Goal: Book appointment/travel/reservation

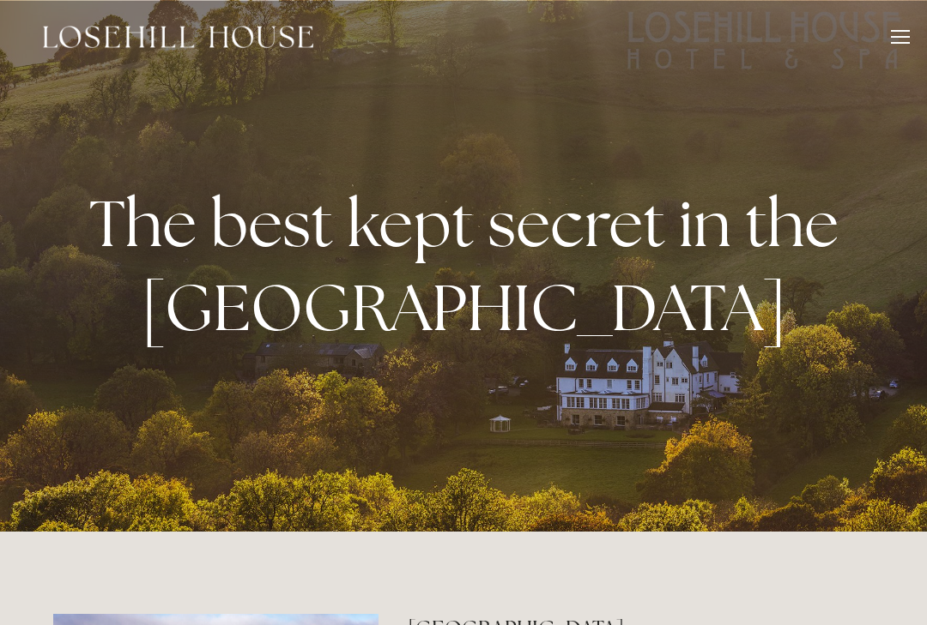
click at [908, 41] on div at bounding box center [900, 39] width 19 height 19
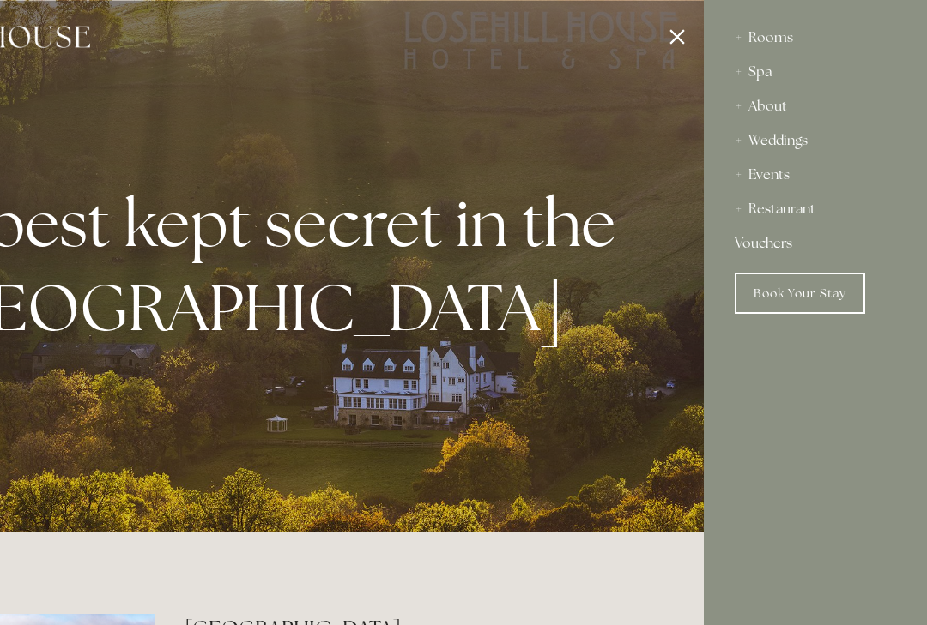
click at [767, 179] on div "Events" at bounding box center [814, 175] width 161 height 34
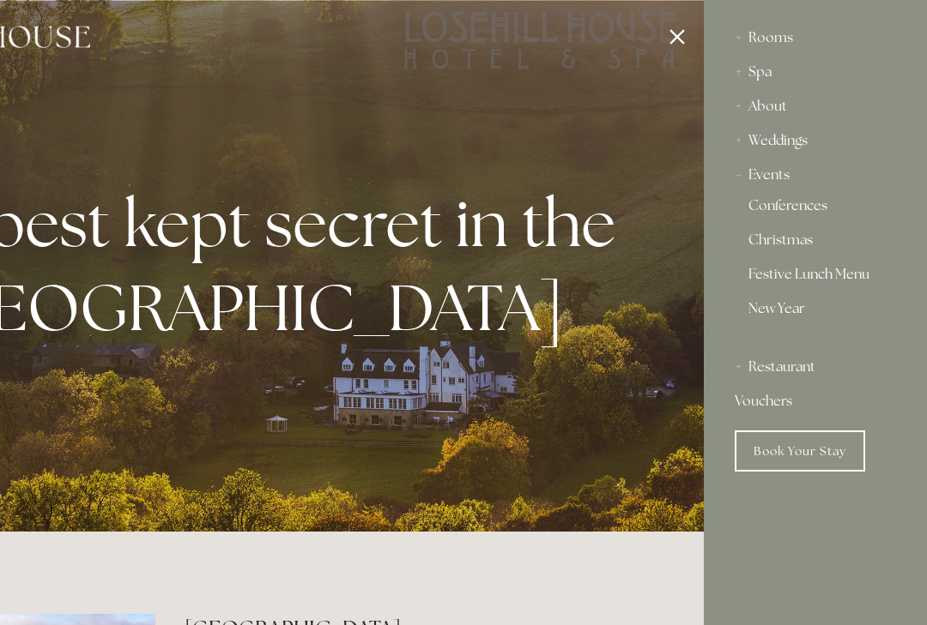
click at [772, 314] on link "New Year" at bounding box center [815, 315] width 134 height 27
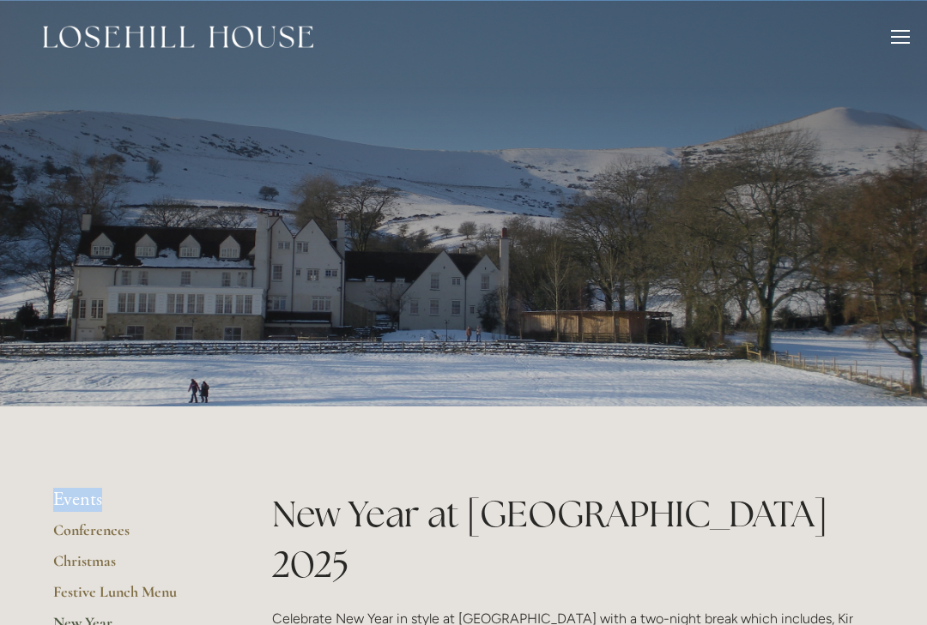
click at [907, 42] on div at bounding box center [900, 43] width 19 height 2
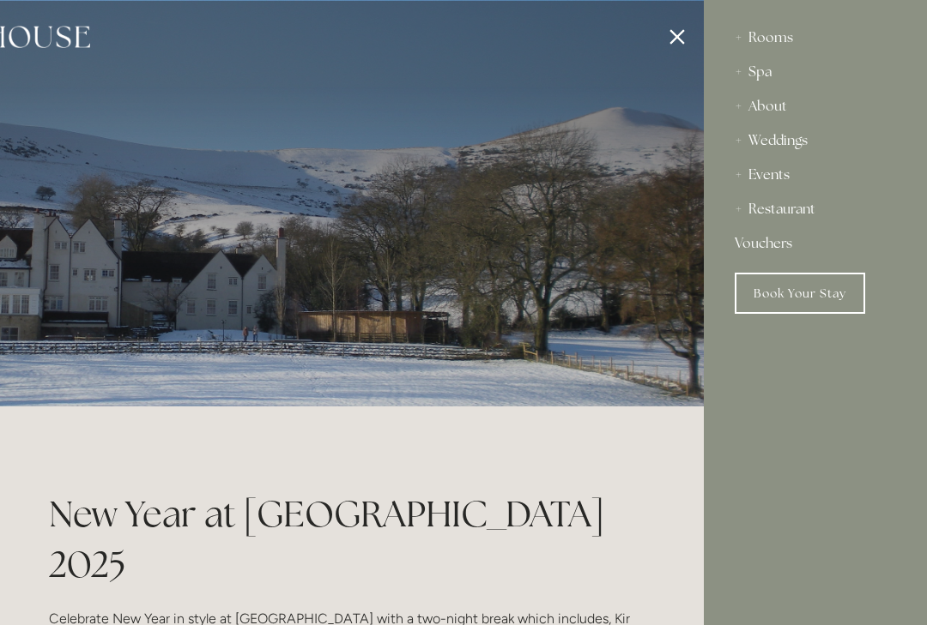
click at [810, 216] on div "Restaurant" at bounding box center [814, 209] width 161 height 34
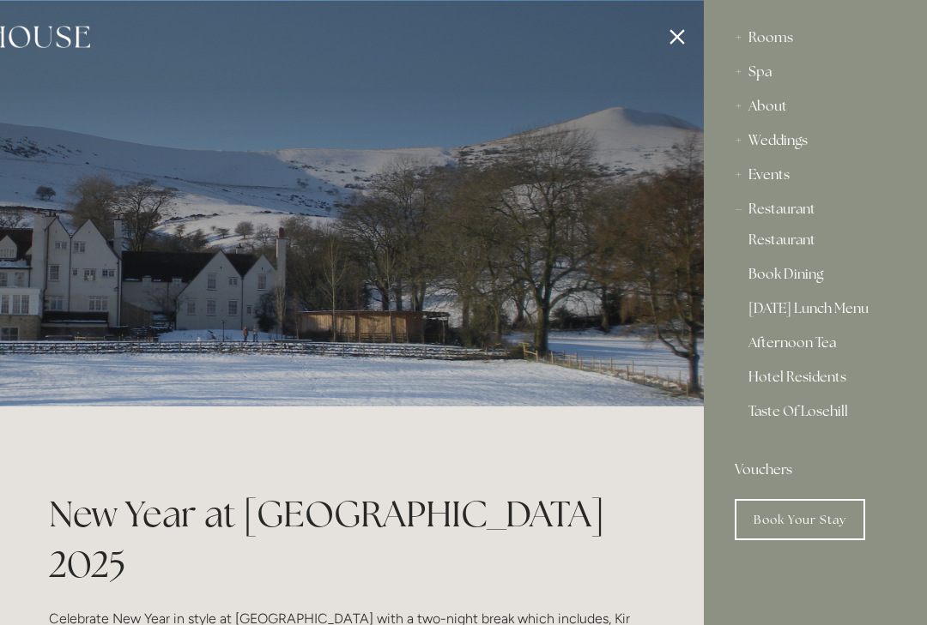
click at [768, 237] on link "Restaurant" at bounding box center [815, 243] width 134 height 21
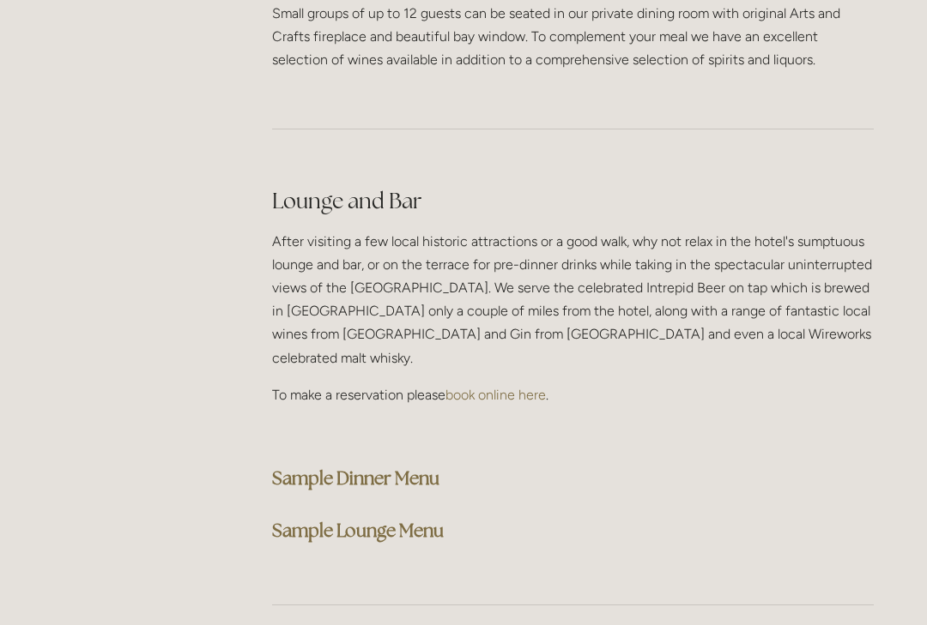
scroll to position [4199, 0]
click at [355, 520] on strong "Sample Lounge Menu" at bounding box center [358, 531] width 172 height 23
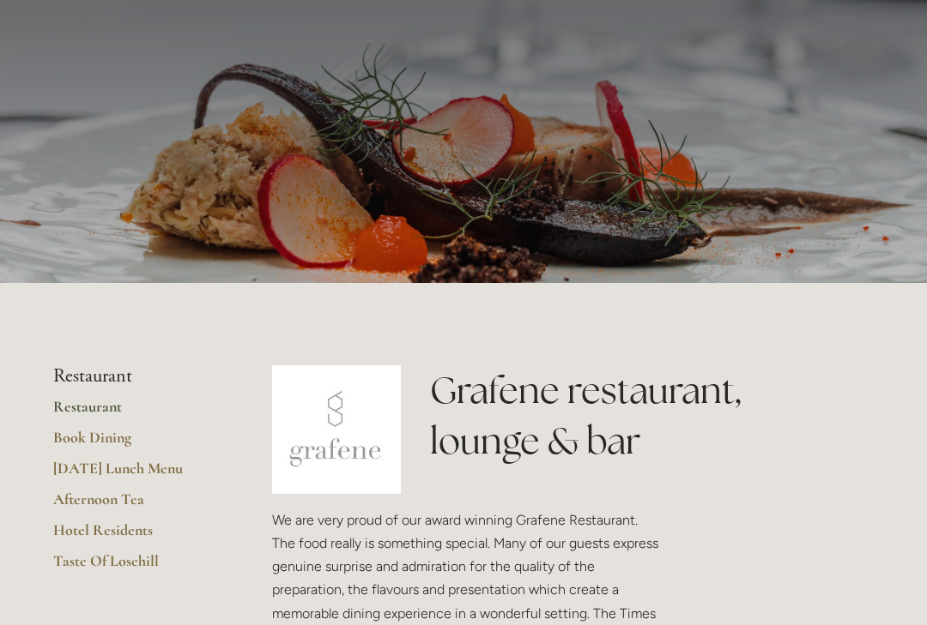
scroll to position [0, 0]
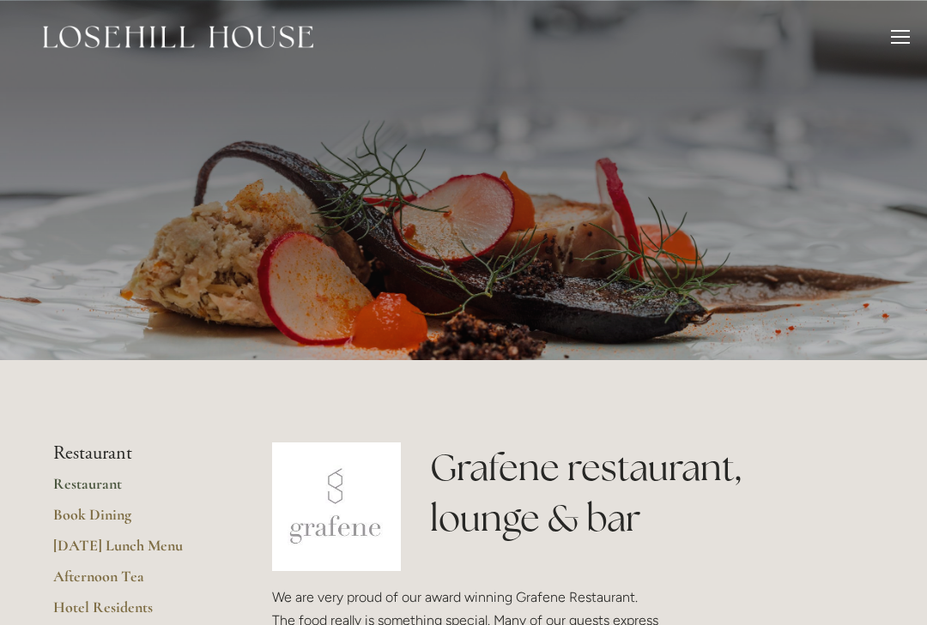
click at [907, 40] on div at bounding box center [900, 39] width 19 height 19
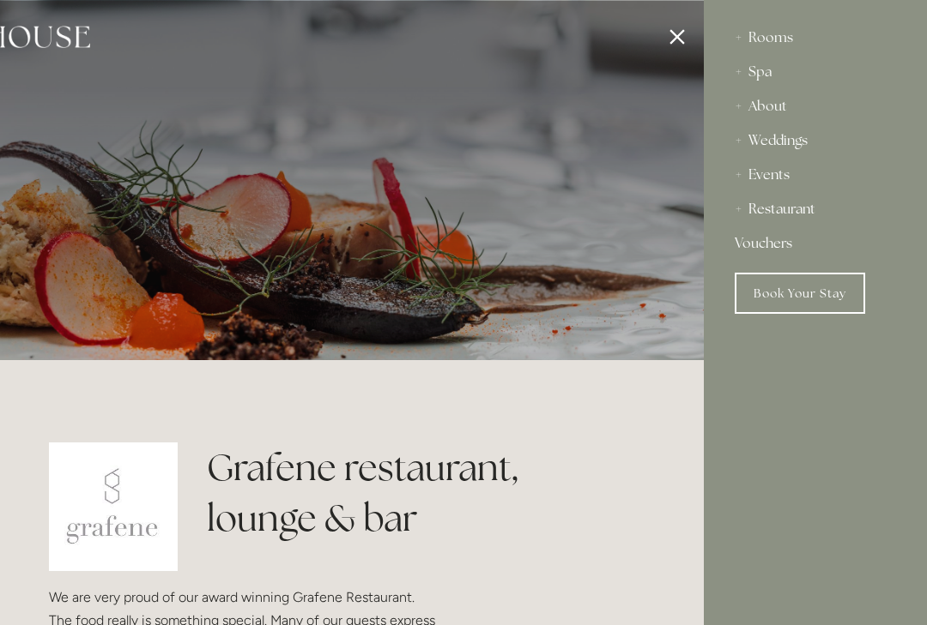
click at [784, 35] on div "Rooms" at bounding box center [814, 38] width 161 height 34
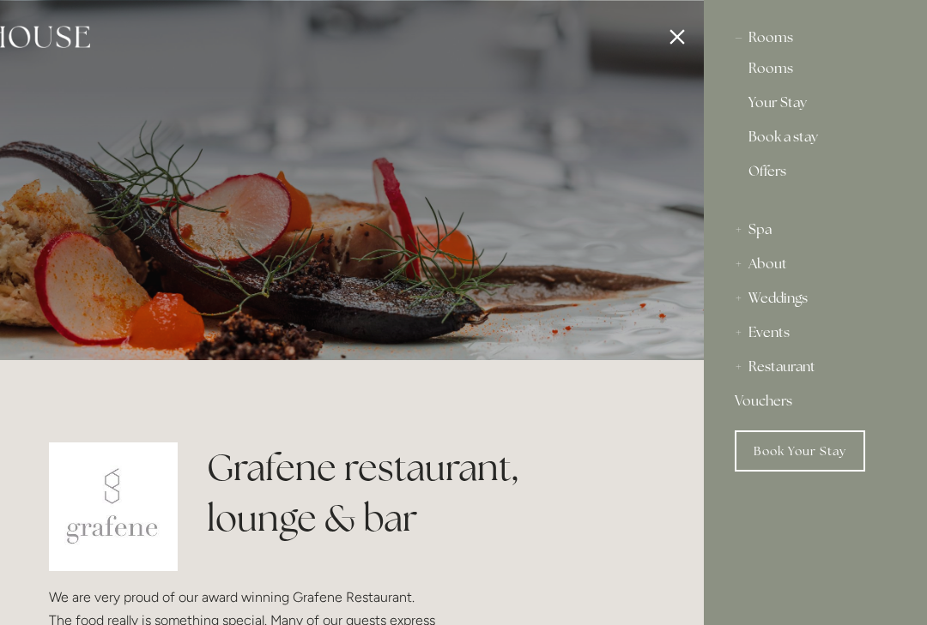
click at [59, 483] on div at bounding box center [240, 312] width 927 height 625
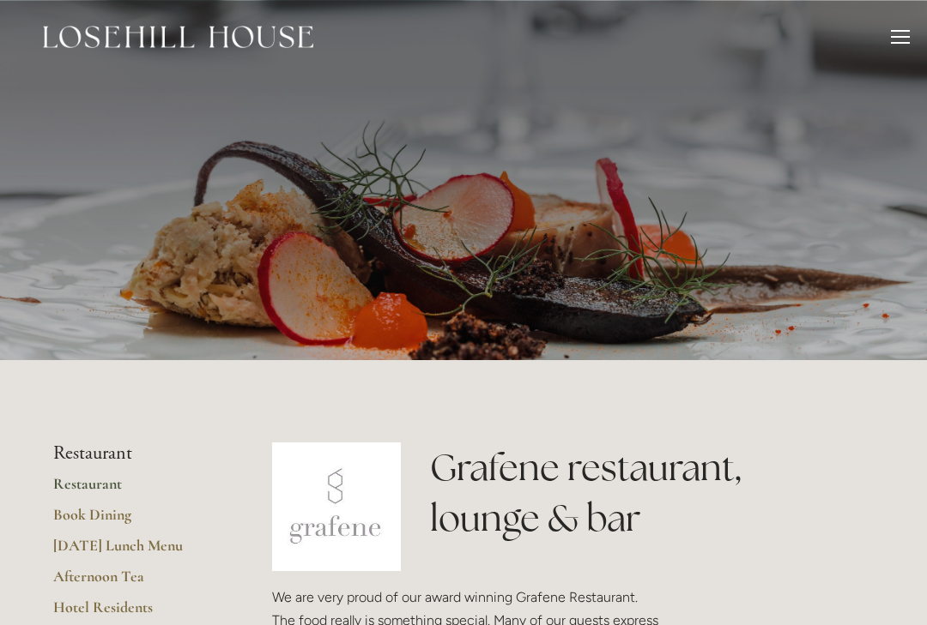
click at [901, 45] on div at bounding box center [900, 39] width 19 height 19
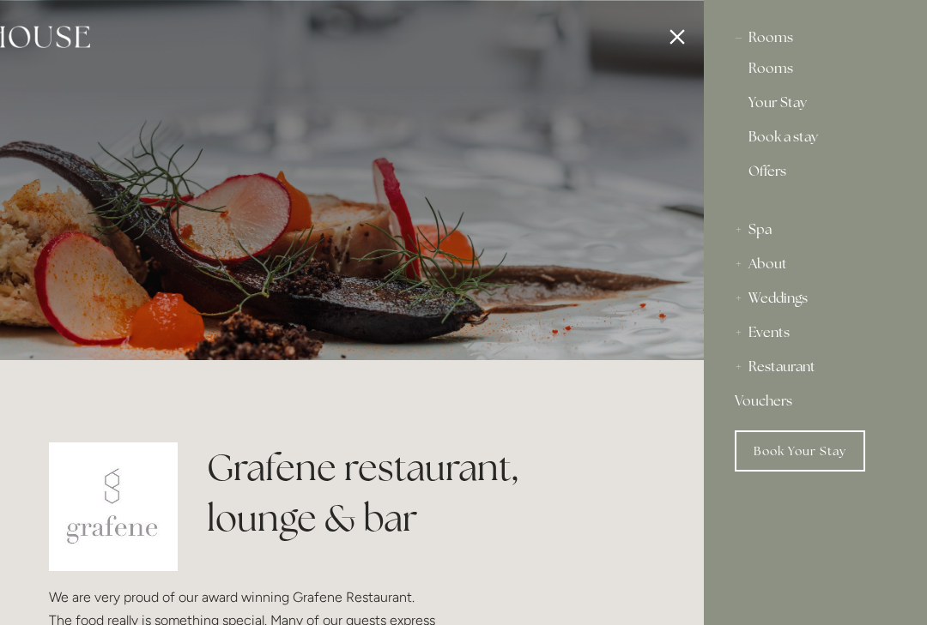
click at [782, 73] on link "Rooms" at bounding box center [815, 72] width 134 height 21
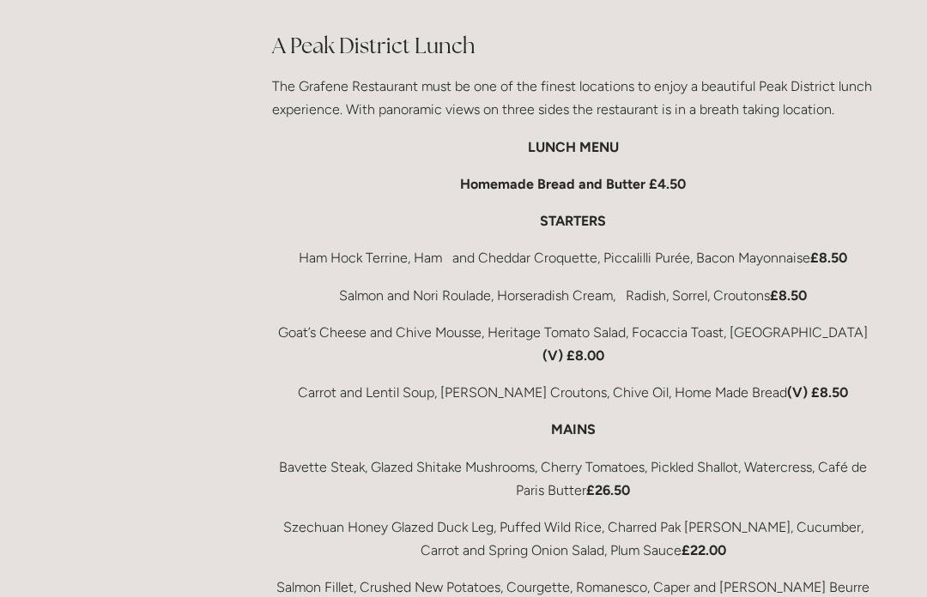
scroll to position [2788, 0]
click at [37, 504] on main "Restaurant Restaurant Book Dining [DATE] Lunch Menu Afternoon Tea Hotel Residen…" at bounding box center [463, 128] width 875 height 5112
click at [36, 503] on main "Restaurant Restaurant Book Dining [DATE] Lunch Menu Afternoon Tea Hotel Residen…" at bounding box center [463, 128] width 875 height 5112
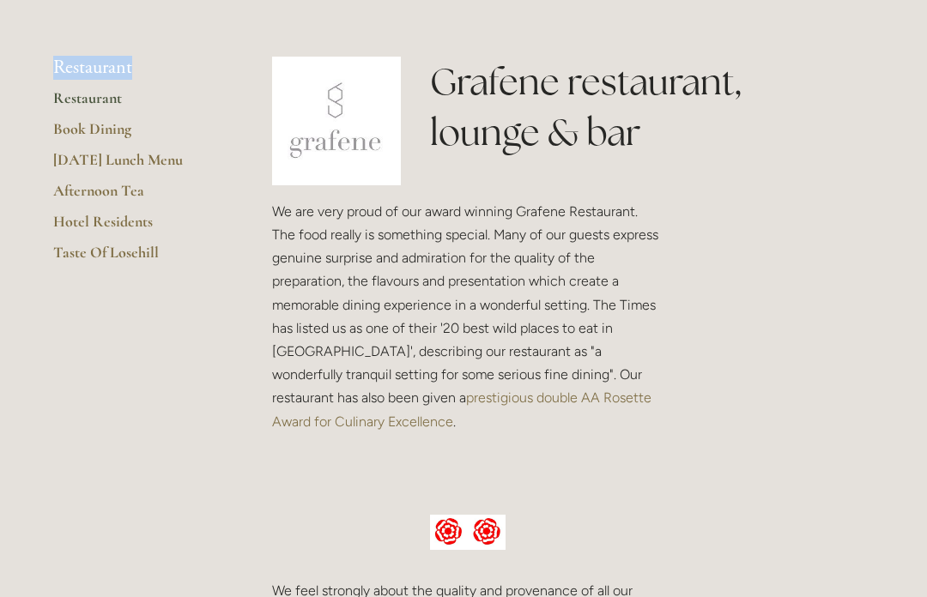
scroll to position [386, 0]
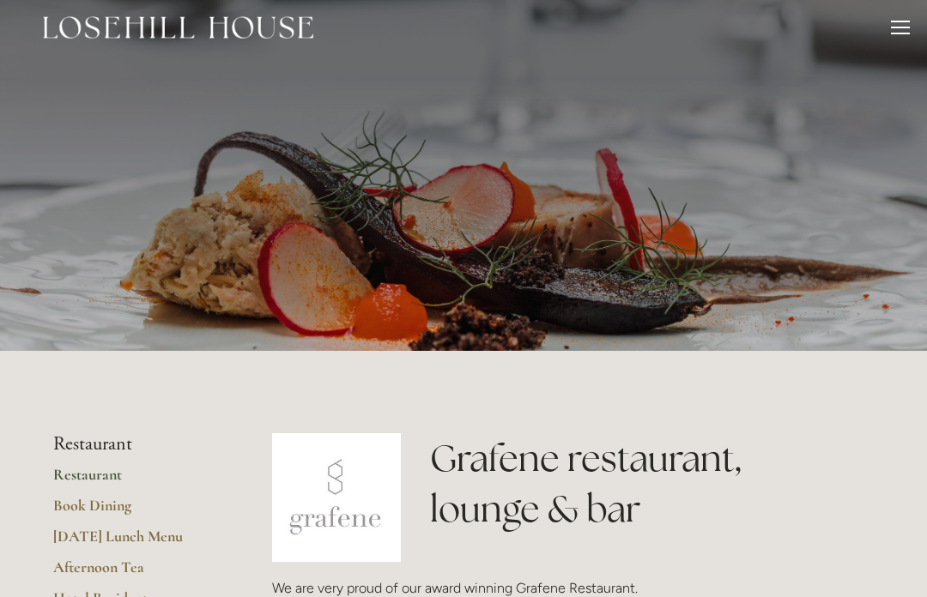
scroll to position [0, 0]
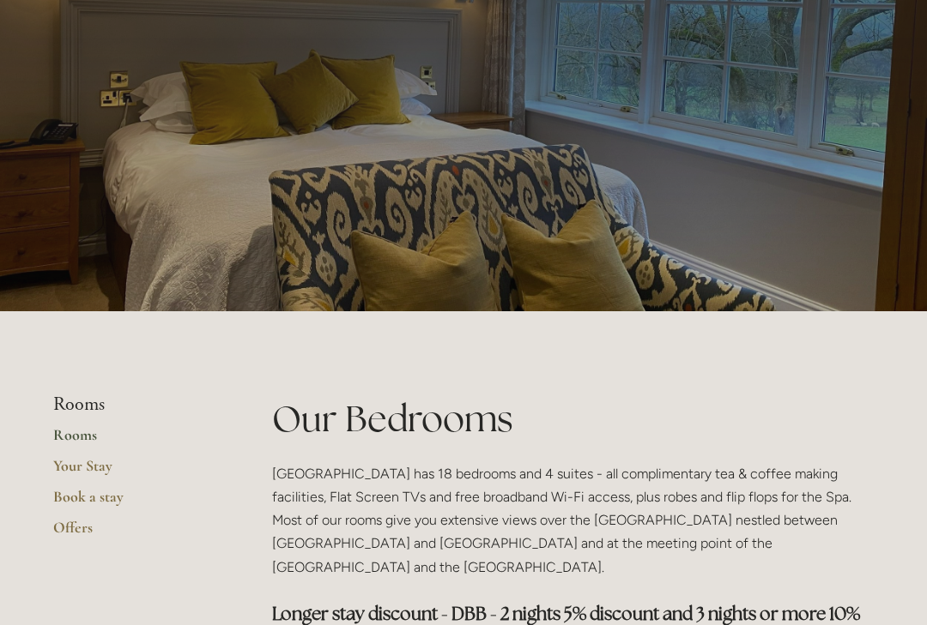
scroll to position [49, 0]
click at [113, 501] on link "Book a stay" at bounding box center [135, 502] width 164 height 31
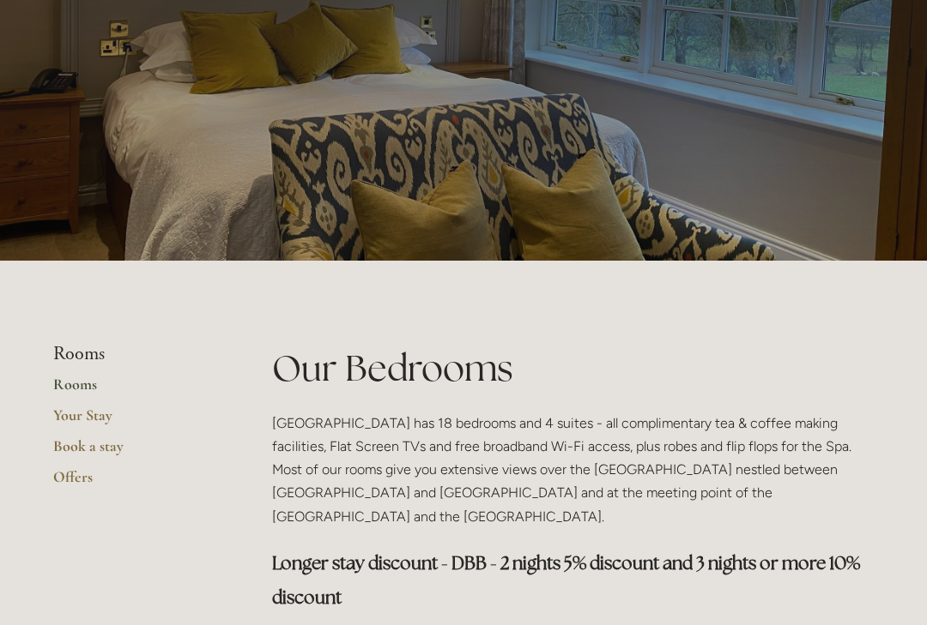
scroll to position [110, 0]
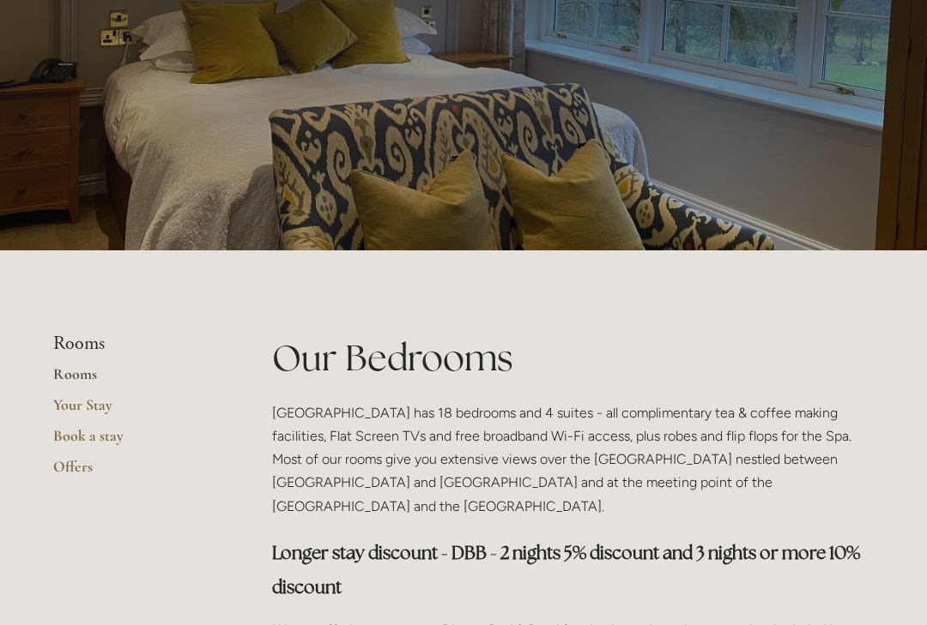
click at [74, 473] on link "Offers" at bounding box center [135, 472] width 164 height 31
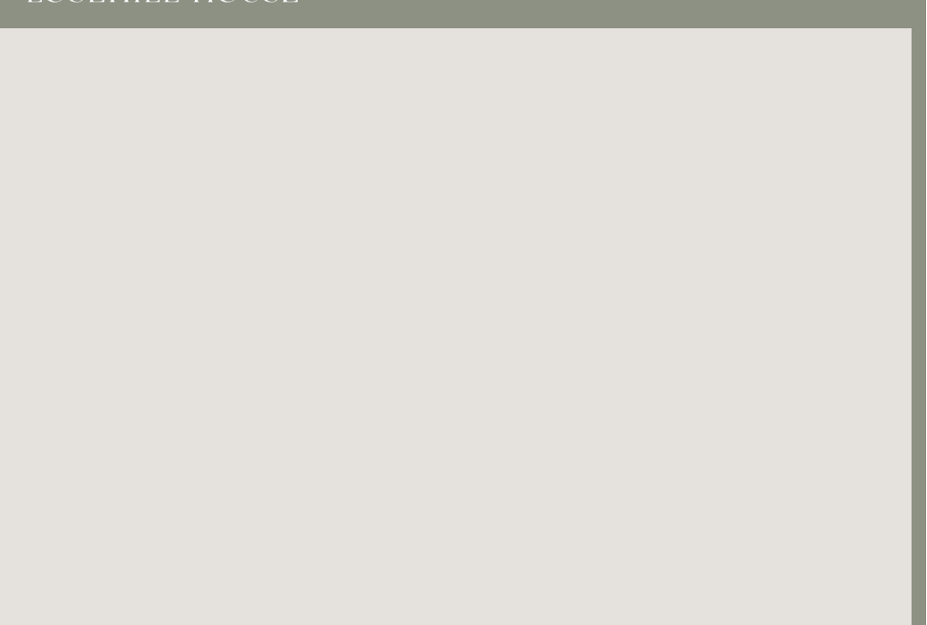
scroll to position [0, 15]
